Goal: Information Seeking & Learning: Learn about a topic

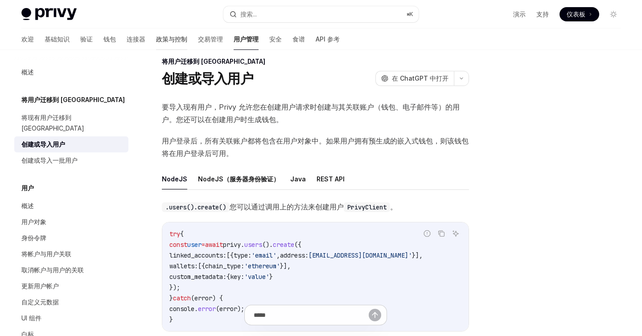
click at [156, 41] on font "政策与控制" at bounding box center [171, 39] width 31 height 8
type textarea "*"
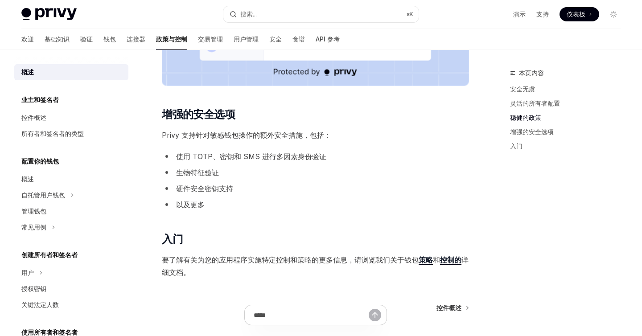
scroll to position [654, 0]
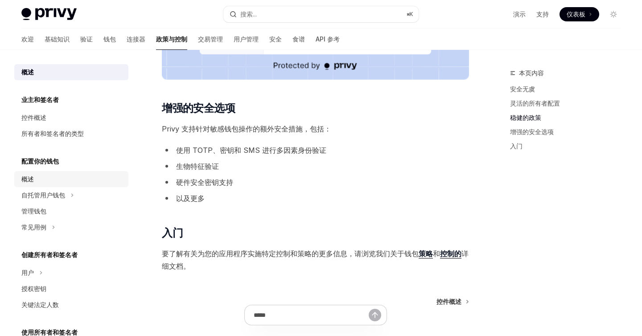
click at [42, 181] on div "概述" at bounding box center [72, 179] width 102 height 11
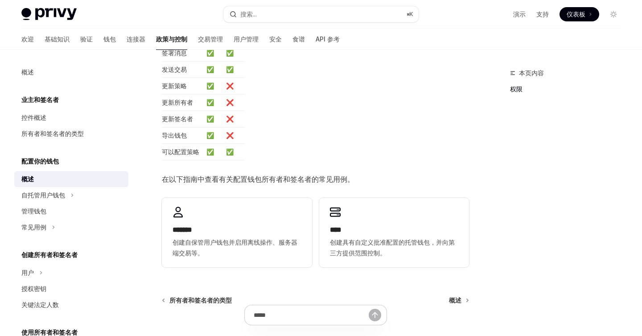
scroll to position [252, 0]
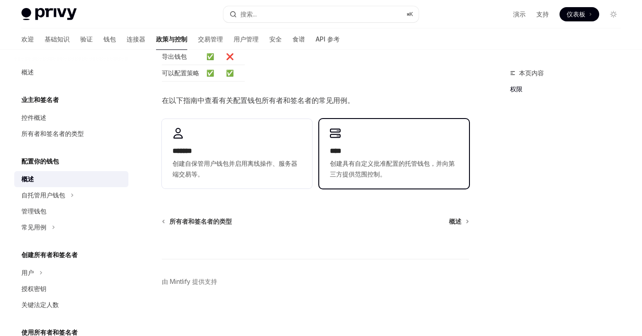
click at [333, 154] on font "****" at bounding box center [336, 151] width 12 height 7
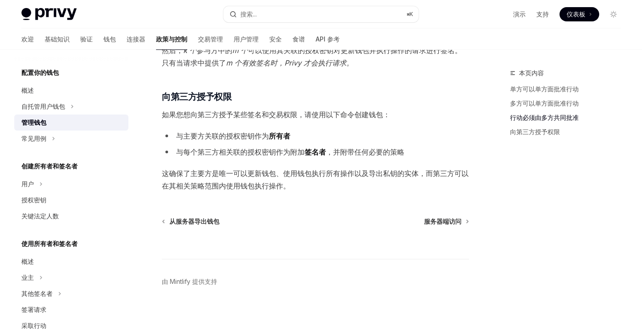
scroll to position [90, 0]
click at [49, 139] on div "常见用例" at bounding box center [71, 138] width 114 height 16
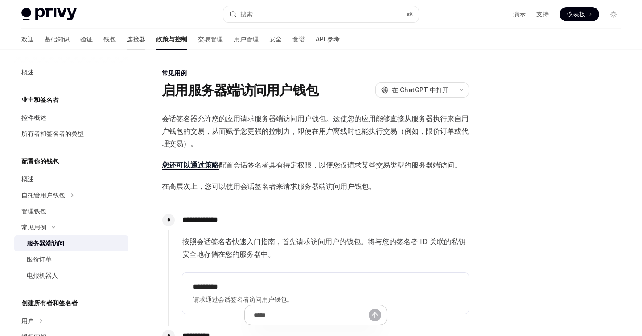
click at [127, 40] on font "连接器" at bounding box center [136, 39] width 19 height 8
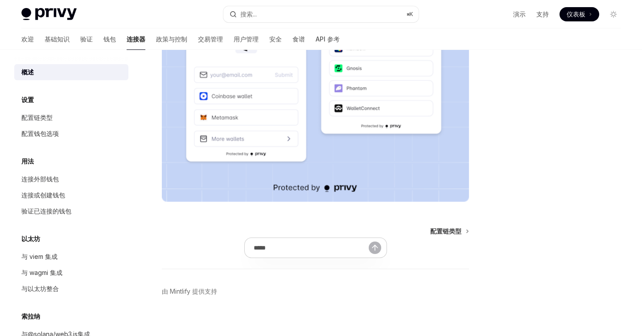
scroll to position [199, 0]
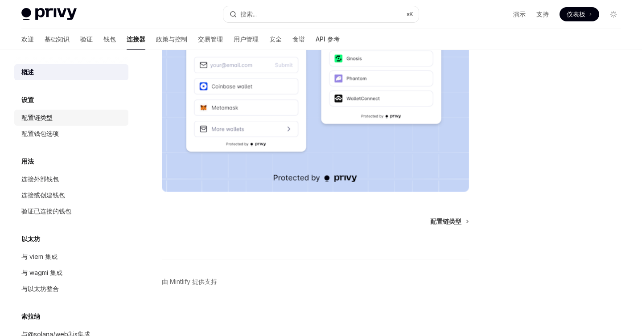
click at [49, 121] on font "配置链类型" at bounding box center [36, 118] width 31 height 8
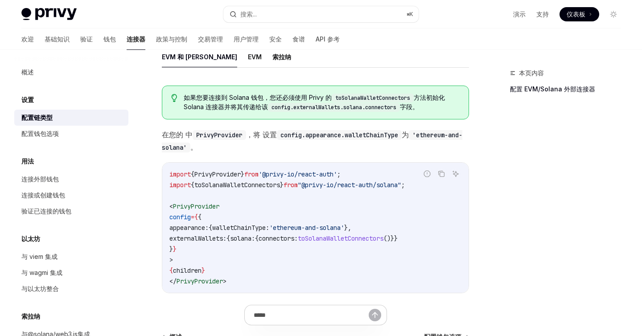
scroll to position [102, 0]
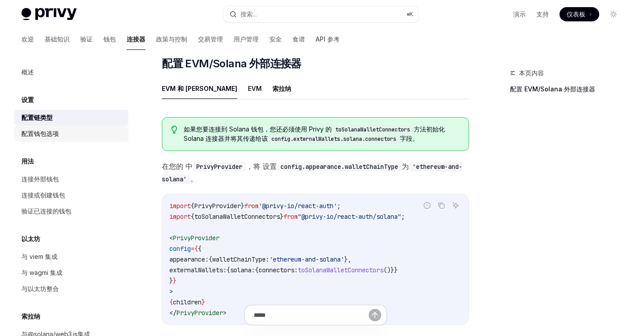
click at [47, 134] on font "配置钱包选项" at bounding box center [39, 134] width 37 height 8
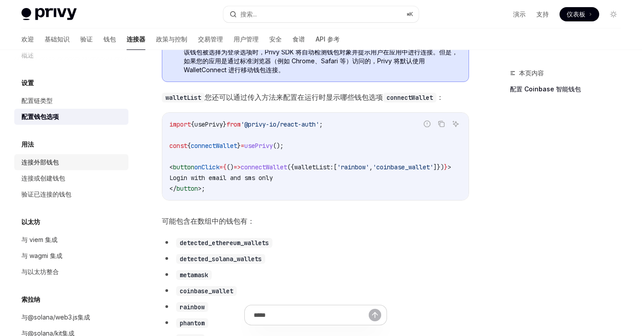
scroll to position [20, 0]
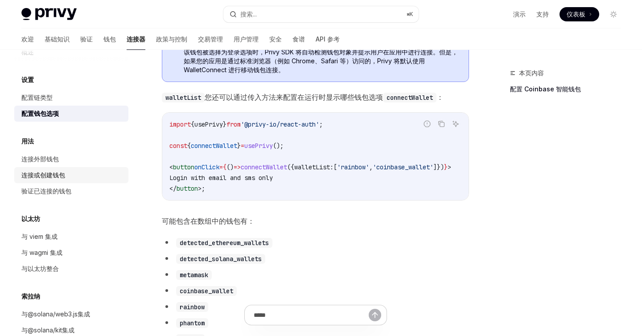
click at [62, 180] on div "连接或创建钱包" at bounding box center [43, 175] width 44 height 11
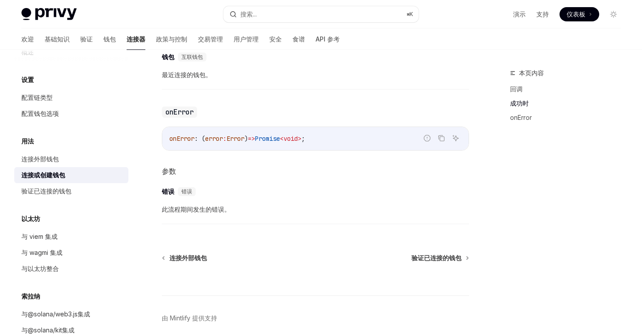
scroll to position [621, 0]
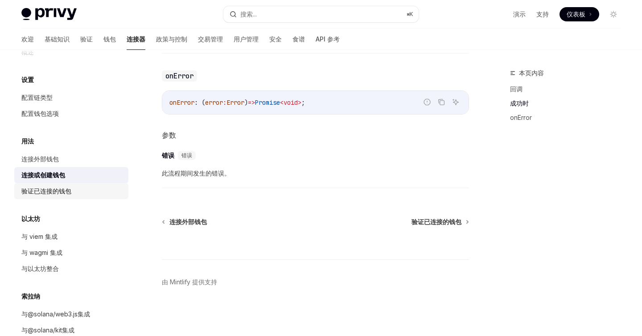
click at [50, 195] on div "验证已连接的钱包" at bounding box center [46, 191] width 50 height 11
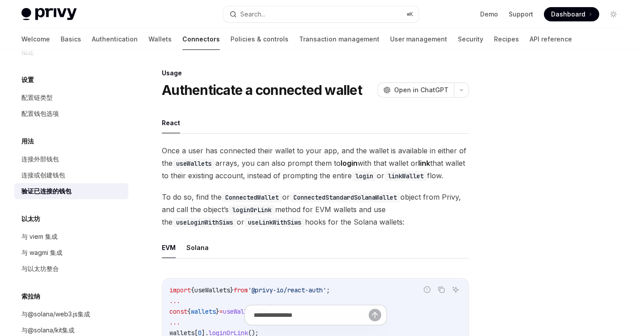
scroll to position [40, 0]
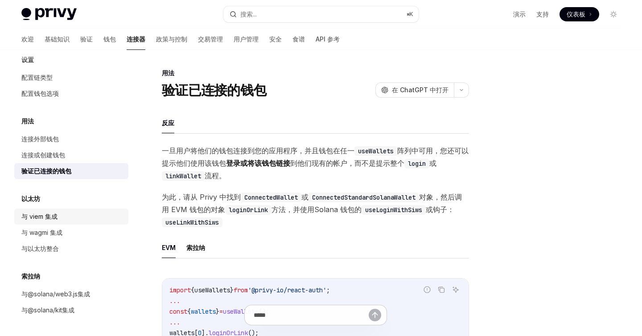
click at [49, 213] on font "与 viem 集成" at bounding box center [39, 217] width 36 height 8
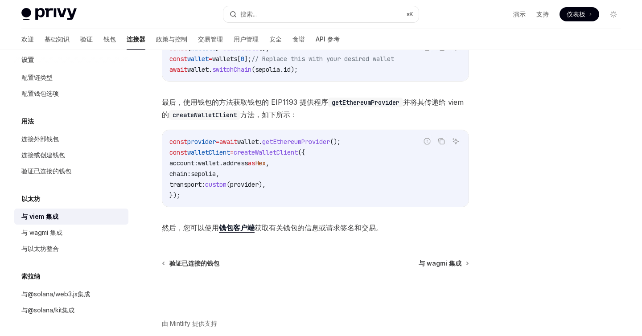
scroll to position [280, 0]
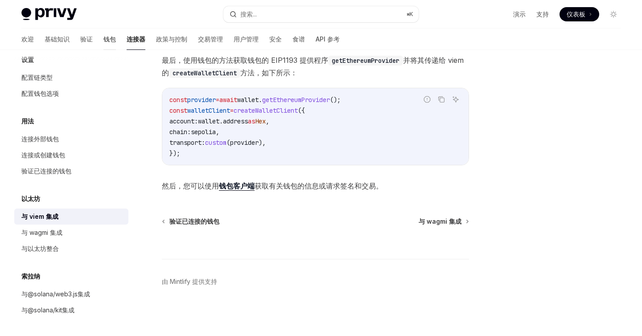
click at [103, 40] on font "钱包" at bounding box center [109, 39] width 12 height 8
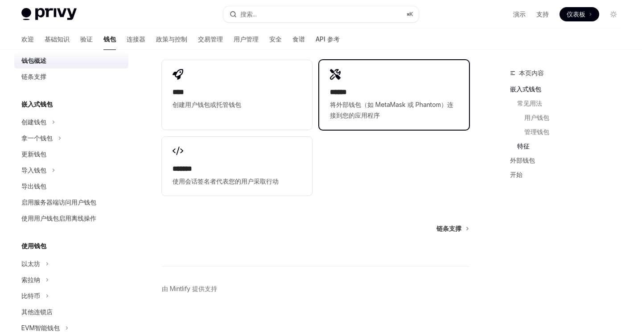
scroll to position [1242, 0]
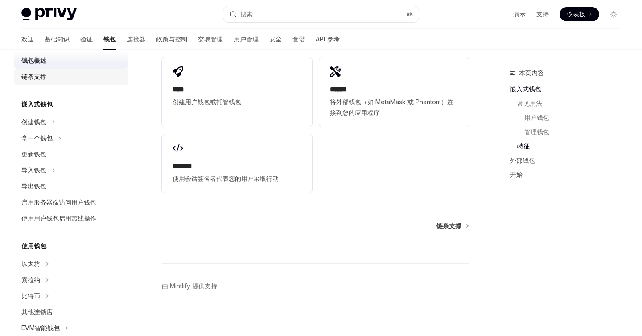
click at [33, 74] on font "链条支撑" at bounding box center [33, 77] width 25 height 8
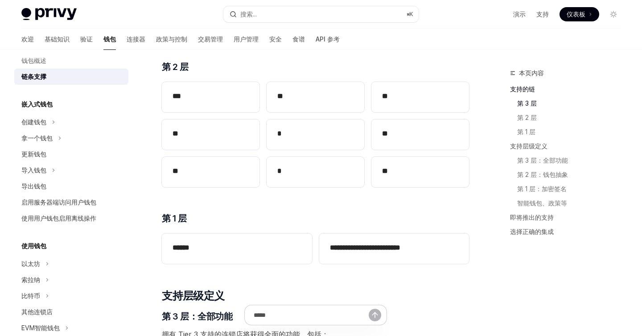
scroll to position [195, 0]
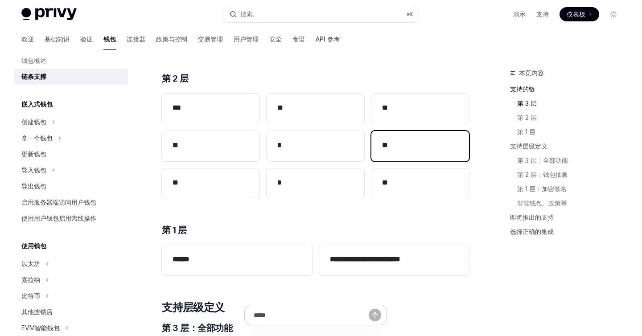
click at [401, 140] on h2 "**" at bounding box center [420, 145] width 76 height 11
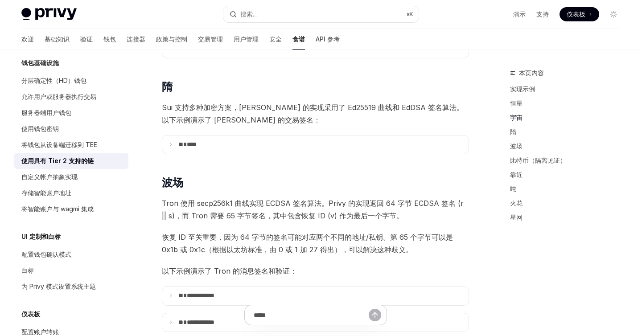
scroll to position [426, 0]
click at [84, 78] on font "分层确定性（HD）钱包" at bounding box center [53, 81] width 65 height 8
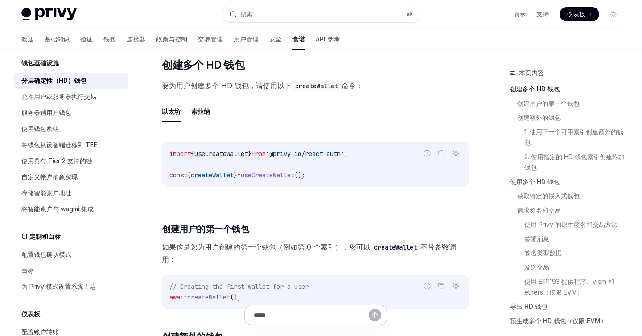
scroll to position [119, 0]
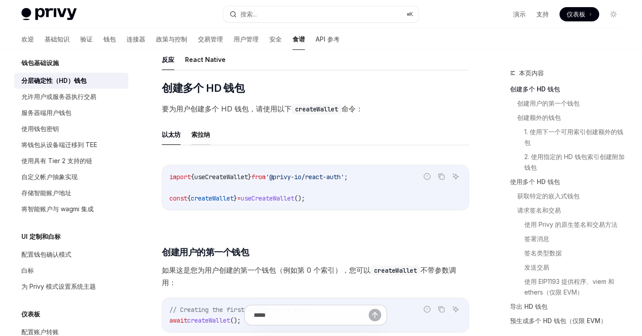
click at [203, 131] on font "索拉纳" at bounding box center [200, 135] width 19 height 8
click at [174, 131] on font "以太坊" at bounding box center [171, 135] width 19 height 8
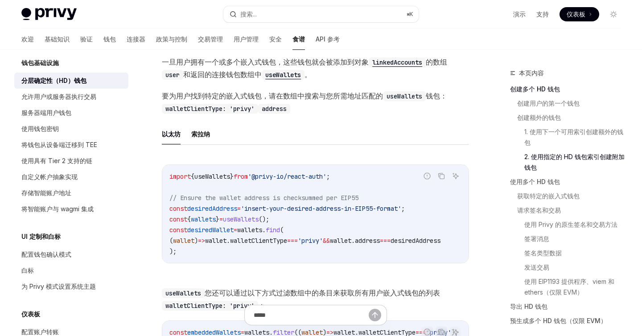
scroll to position [1046, 0]
click at [197, 130] on font "索拉纳" at bounding box center [200, 134] width 19 height 8
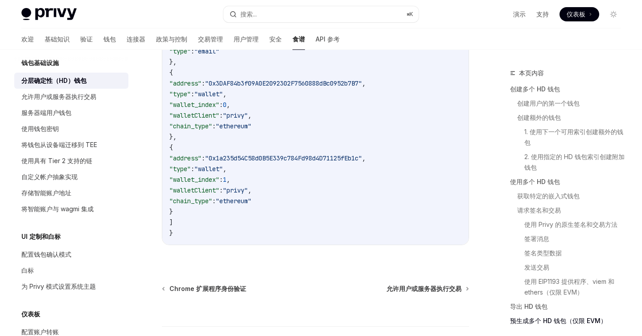
scroll to position [2797, 0]
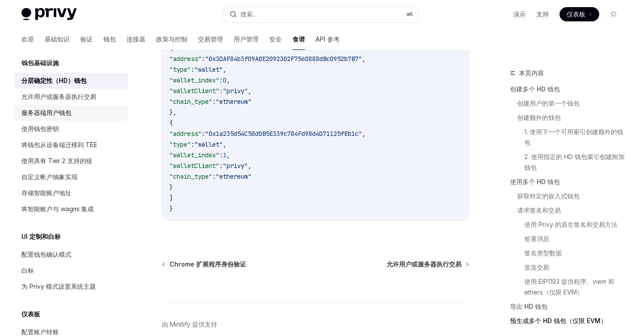
click at [62, 114] on font "服务器端用户钱包" at bounding box center [46, 113] width 50 height 8
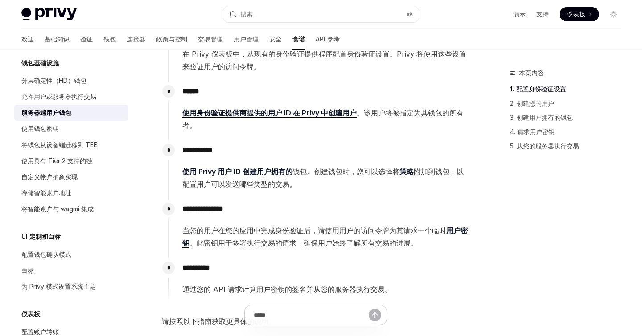
scroll to position [178, 0]
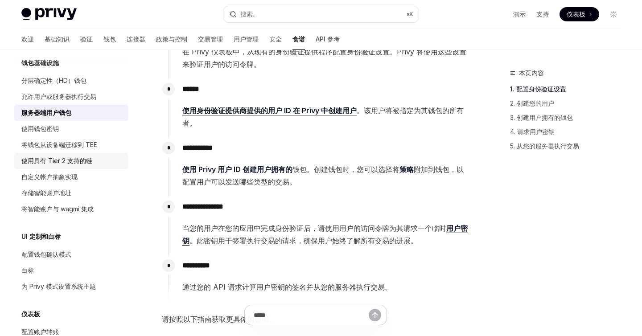
click at [78, 162] on font "使用具有 Tier 2 支持的链" at bounding box center [56, 161] width 71 height 8
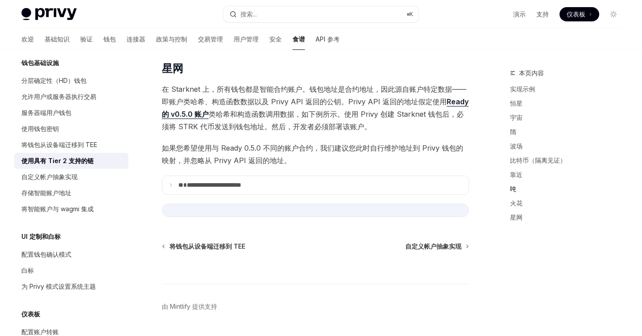
scroll to position [1099, 0]
click at [68, 177] on font "自定义帐户抽象实现" at bounding box center [49, 177] width 56 height 8
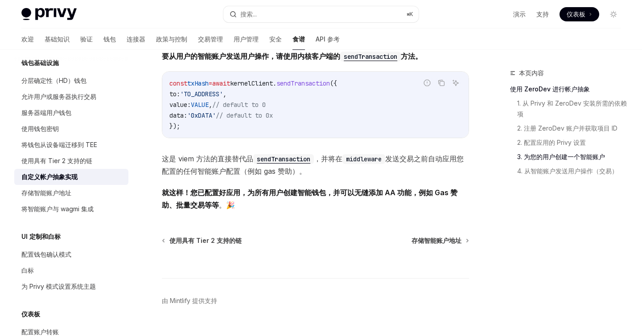
scroll to position [1779, 0]
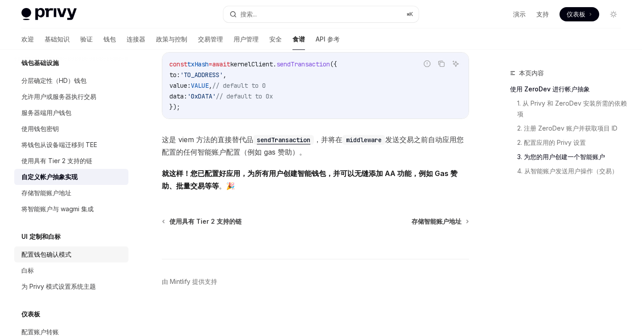
click at [54, 253] on font "配置钱包确认模式" at bounding box center [46, 255] width 50 height 8
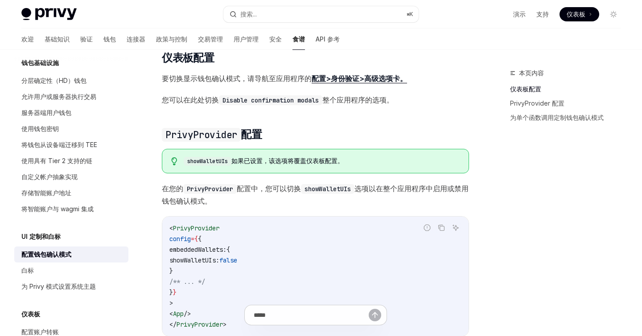
scroll to position [91, 0]
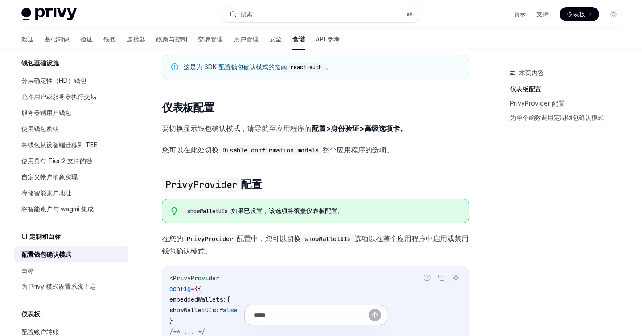
click at [387, 127] on font "配置>身份验证>高级选项卡。" at bounding box center [359, 128] width 95 height 9
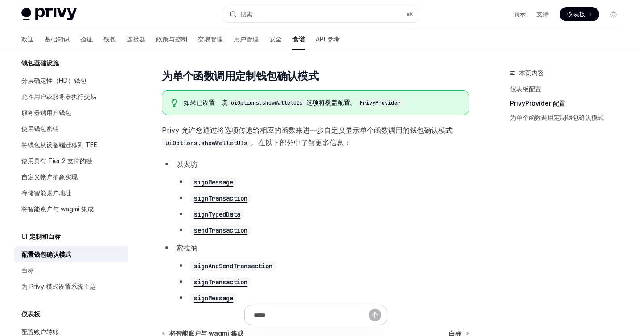
scroll to position [541, 0]
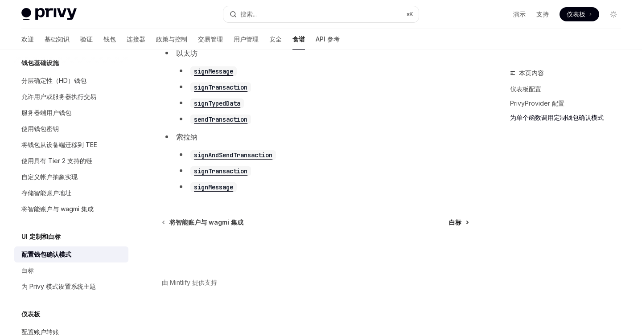
click at [461, 219] on font "白标" at bounding box center [455, 223] width 12 height 8
type textarea "*"
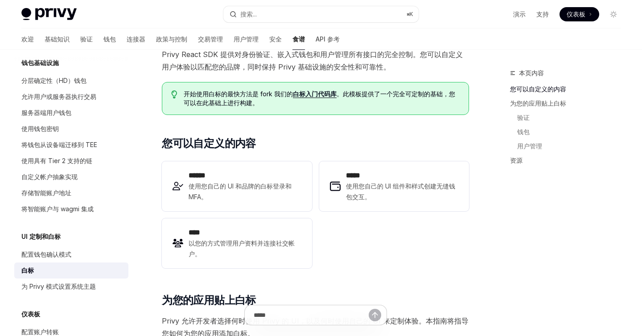
scroll to position [131, 0]
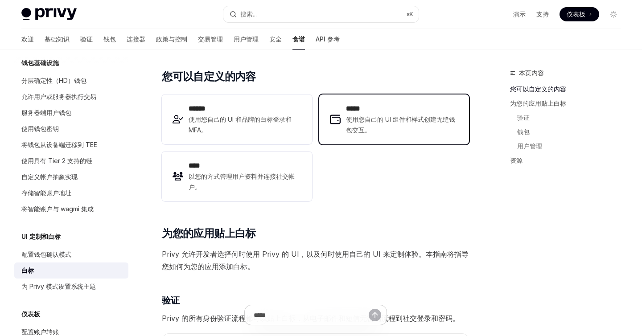
click at [388, 133] on span "使用您自己的 UI 组件和样式创建无缝钱包交互。" at bounding box center [402, 124] width 112 height 21
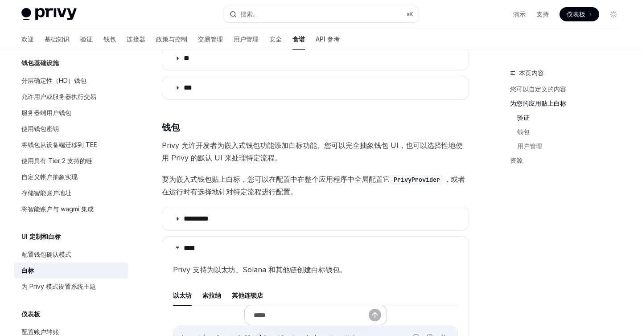
scroll to position [685, 0]
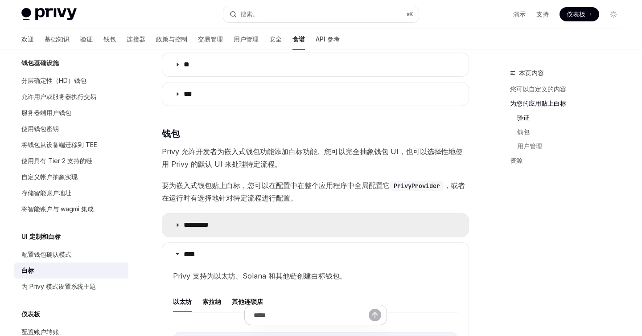
click at [173, 222] on summary "*********" at bounding box center [315, 225] width 306 height 23
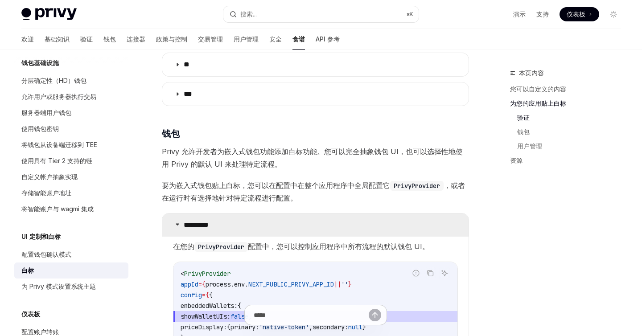
scroll to position [839, 0]
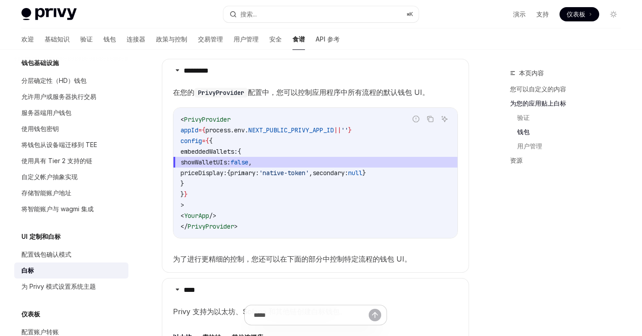
click at [235, 179] on code "< PrivyProvider appId = { process . env . NEXT_PUBLIC_PRIVY_APP_ID || '' } conf…" at bounding box center [316, 173] width 270 height 118
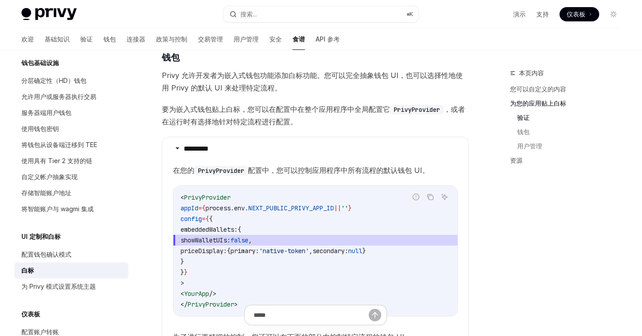
scroll to position [759, 0]
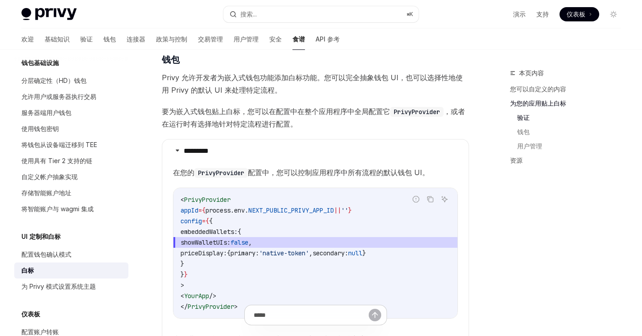
click at [227, 253] on span "priceDisplay:" at bounding box center [204, 253] width 46 height 8
copy span "priceDisplay"
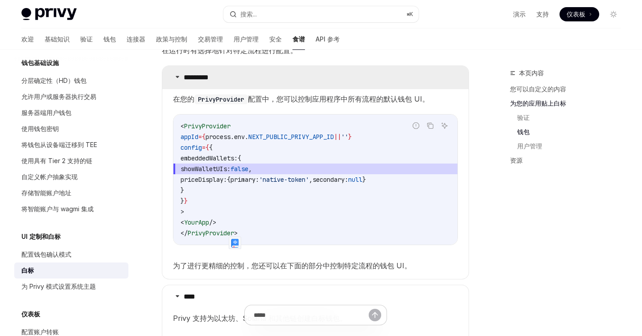
scroll to position [837, 0]
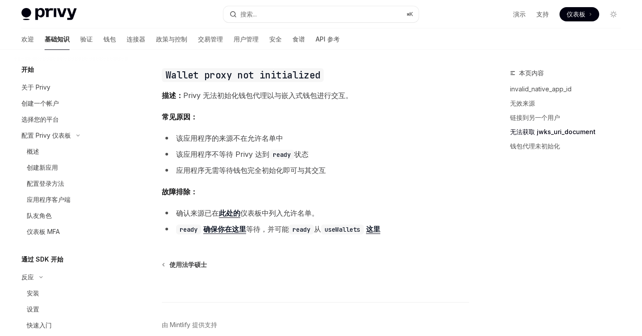
scroll to position [508, 0]
